Goal: Task Accomplishment & Management: Manage account settings

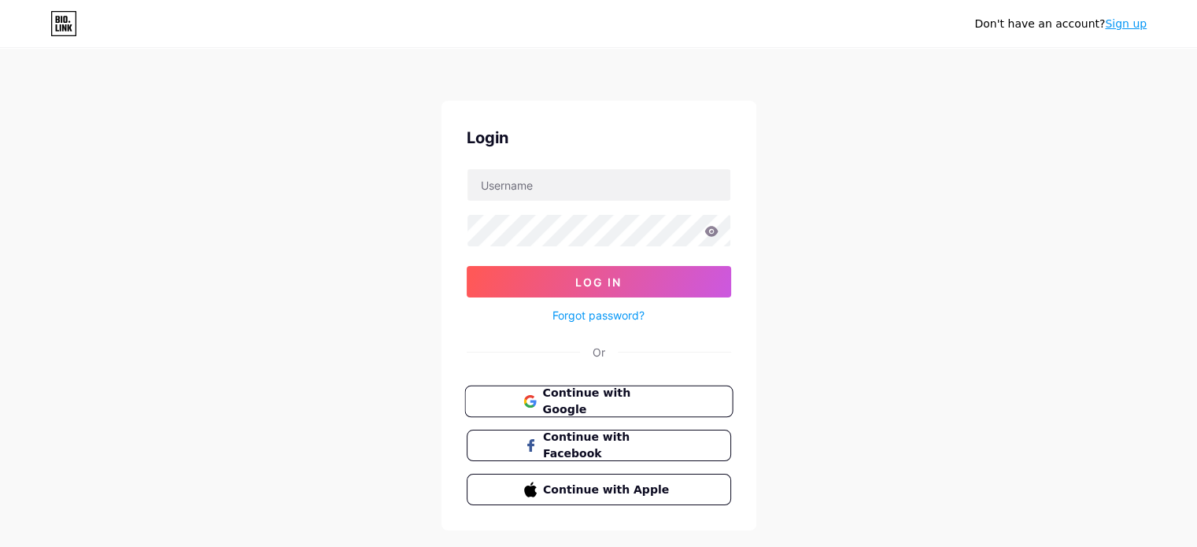
click at [624, 393] on span "Continue with Google" at bounding box center [607, 402] width 131 height 34
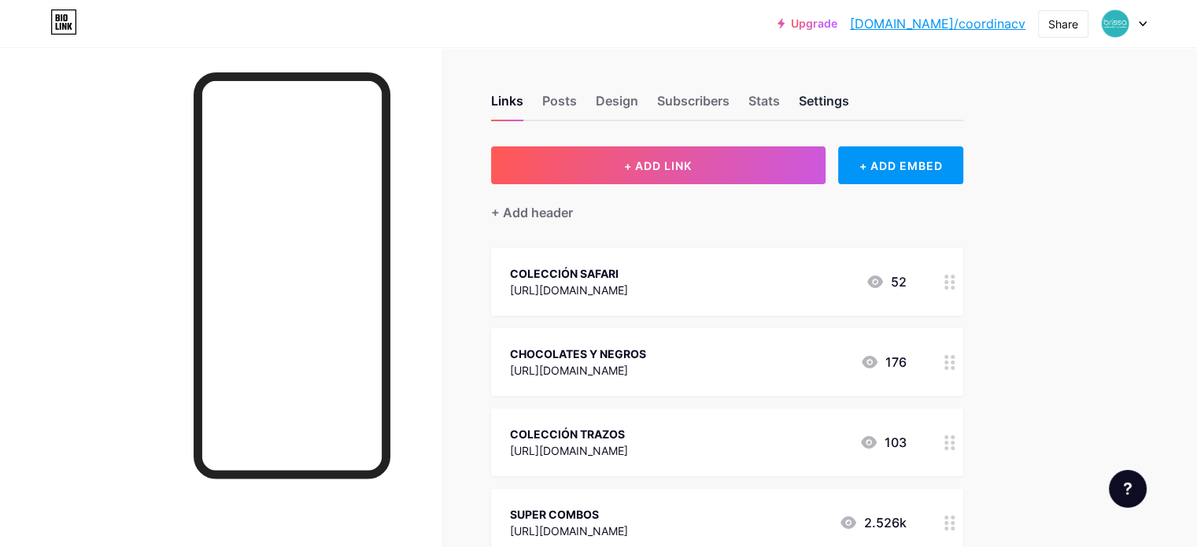
click at [849, 92] on div "Settings" at bounding box center [824, 105] width 50 height 28
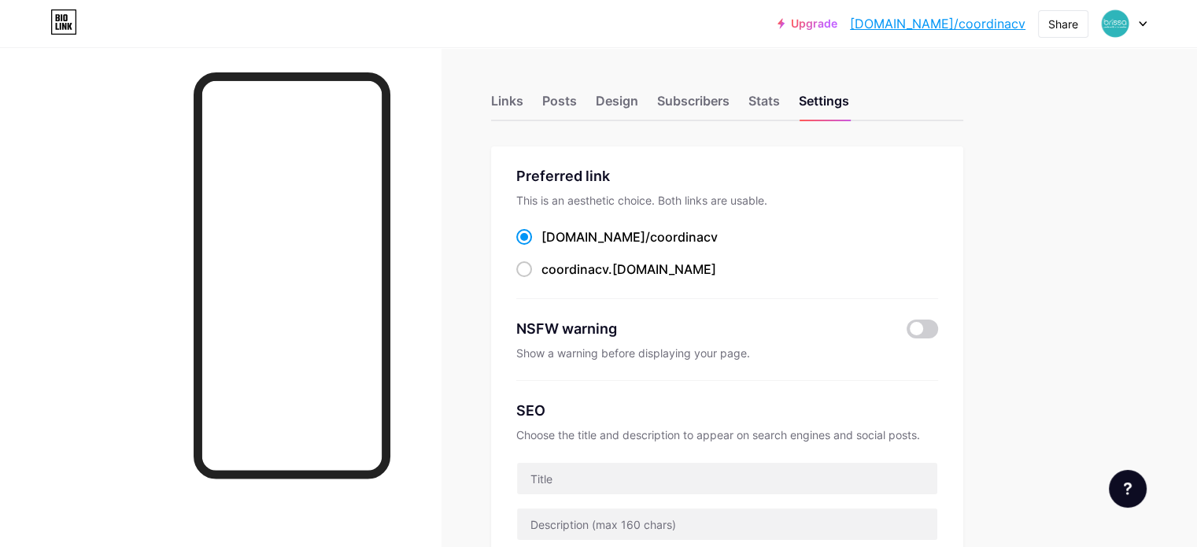
click at [850, 96] on div "Links Posts Design Subscribers Stats Settings" at bounding box center [727, 93] width 472 height 55
click at [780, 105] on div "Stats" at bounding box center [764, 105] width 31 height 28
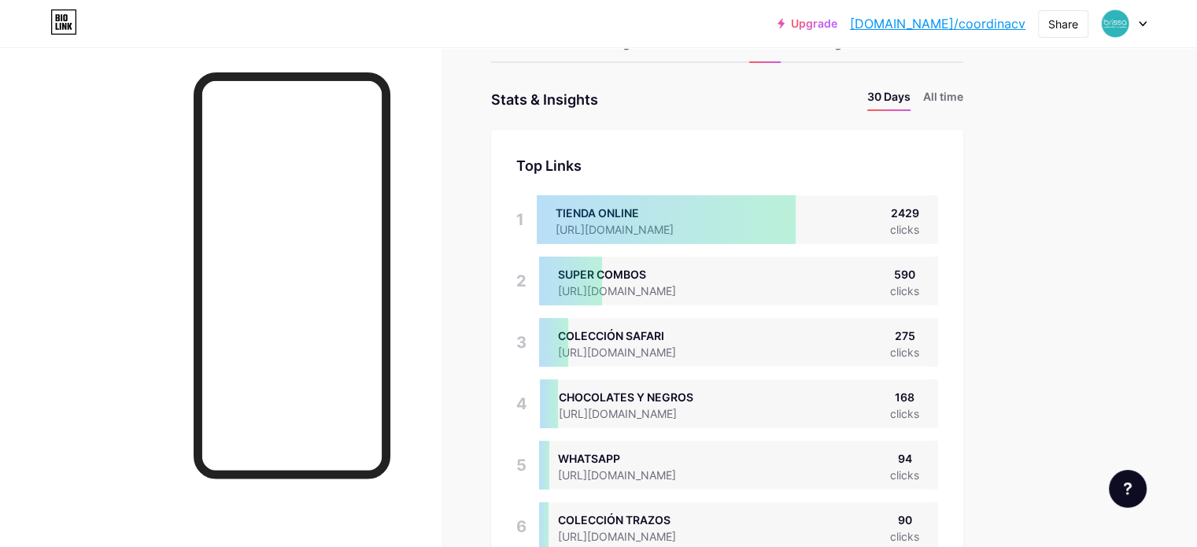
scroll to position [55, 0]
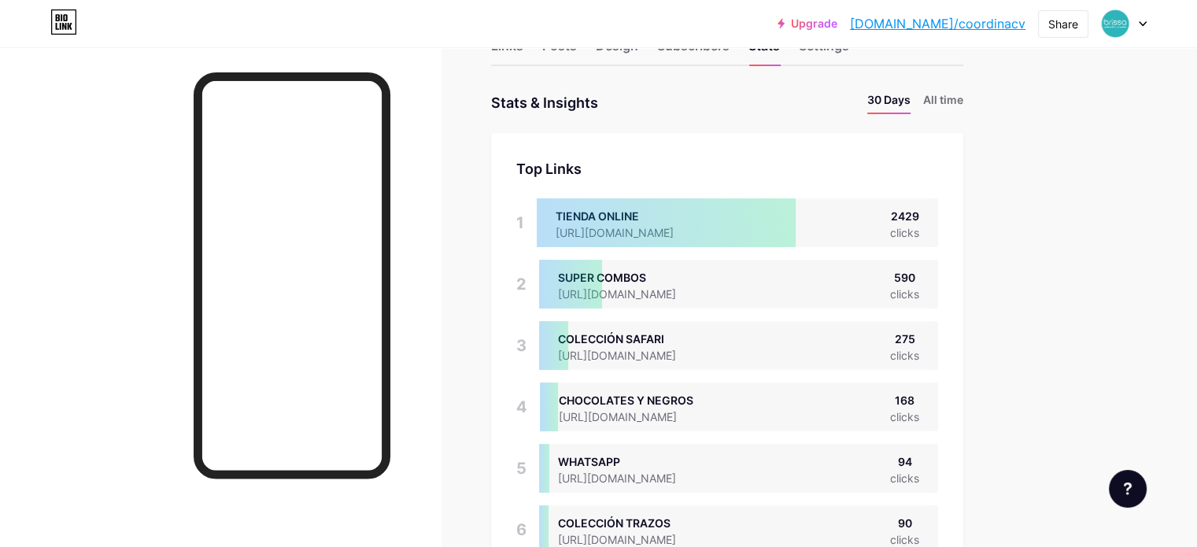
click at [213, 211] on div at bounding box center [220, 320] width 441 height 547
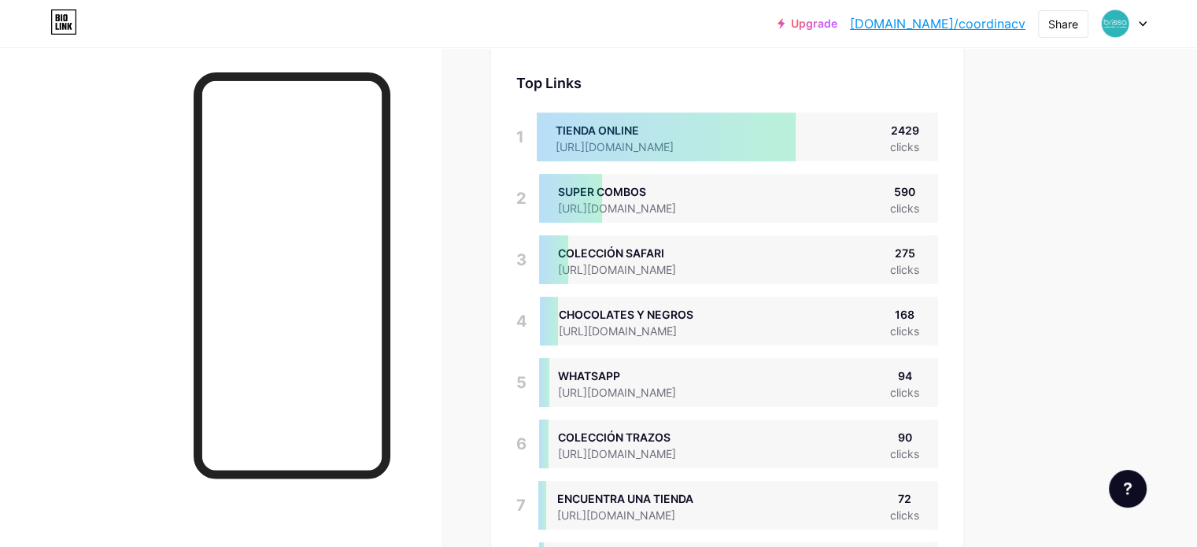
scroll to position [132, 0]
